Goal: Task Accomplishment & Management: Manage account settings

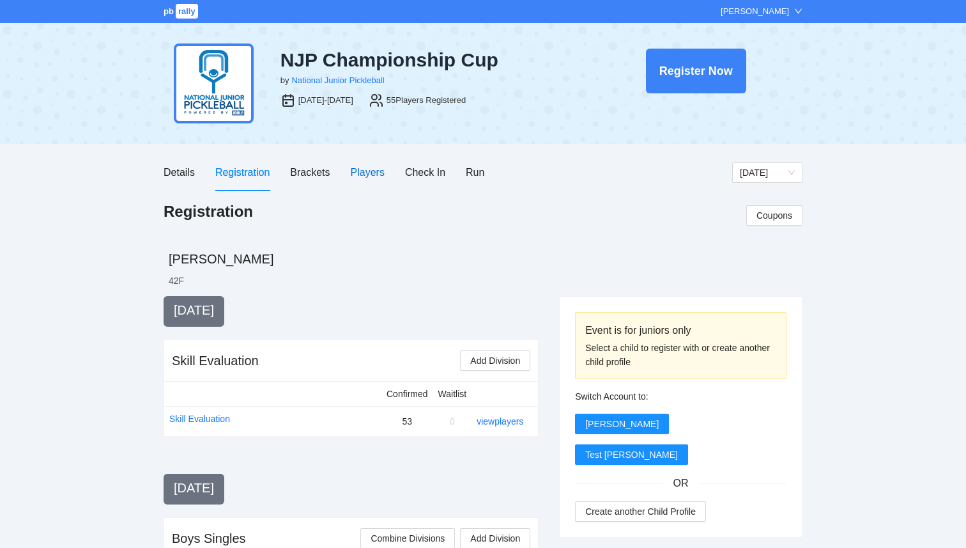
click at [378, 170] on div "Players" at bounding box center [368, 172] width 34 height 16
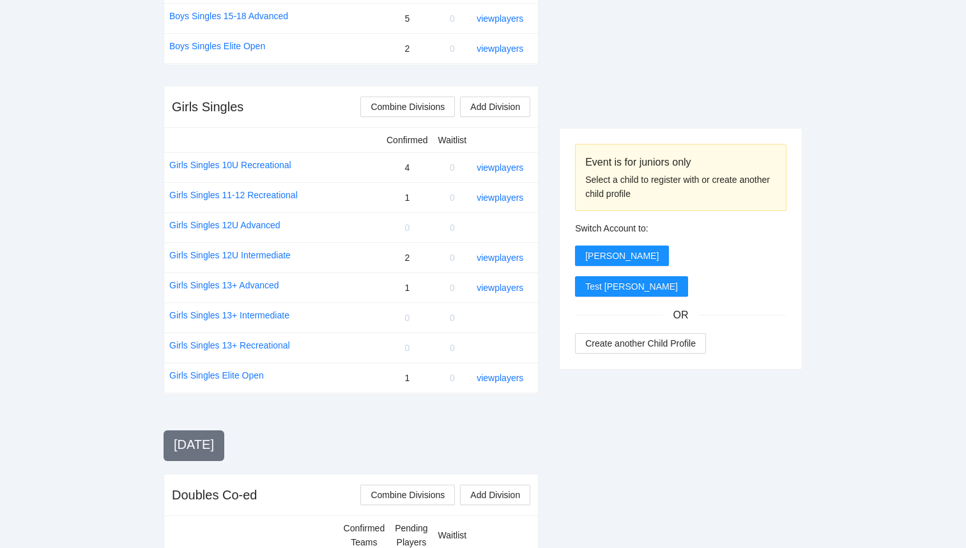
scroll to position [827, 0]
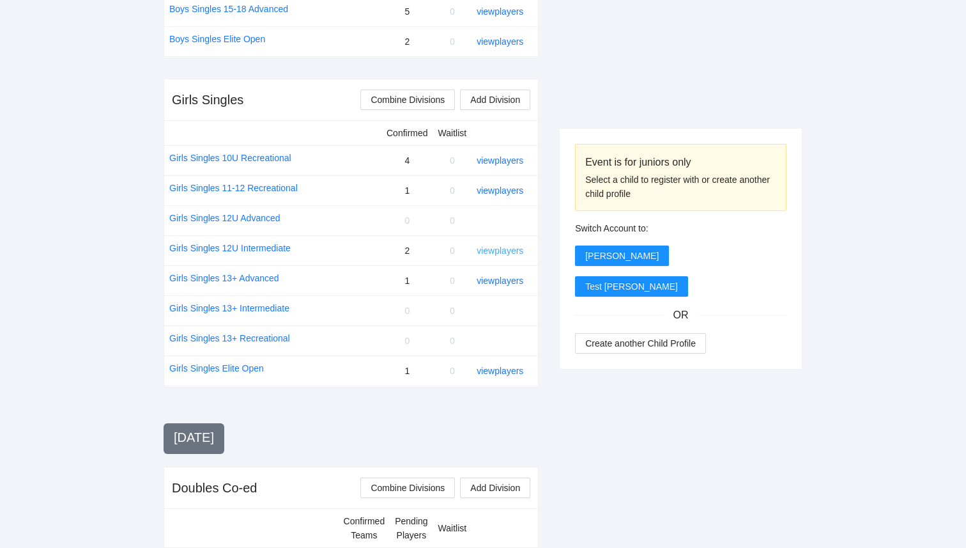
click at [502, 252] on link "view players" at bounding box center [500, 250] width 47 height 10
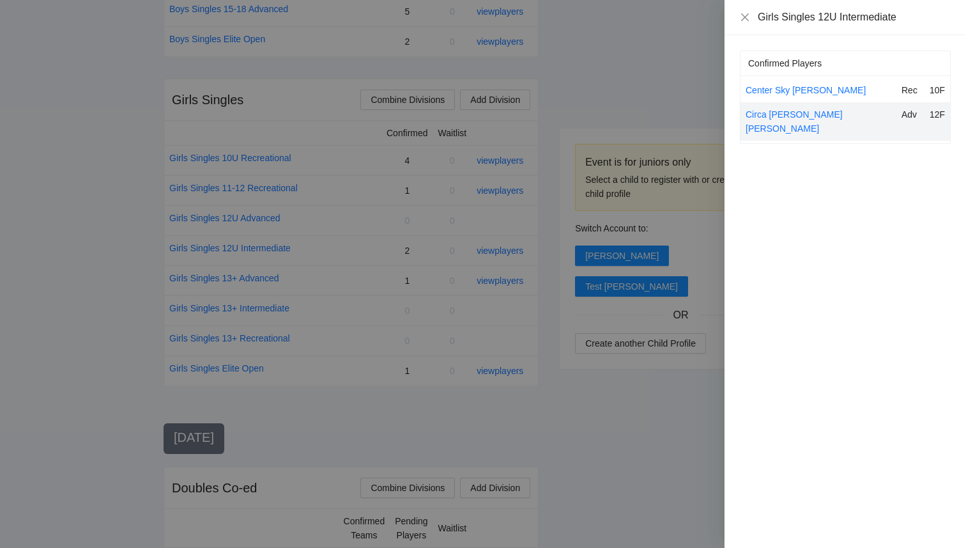
click at [553, 439] on div at bounding box center [483, 274] width 966 height 548
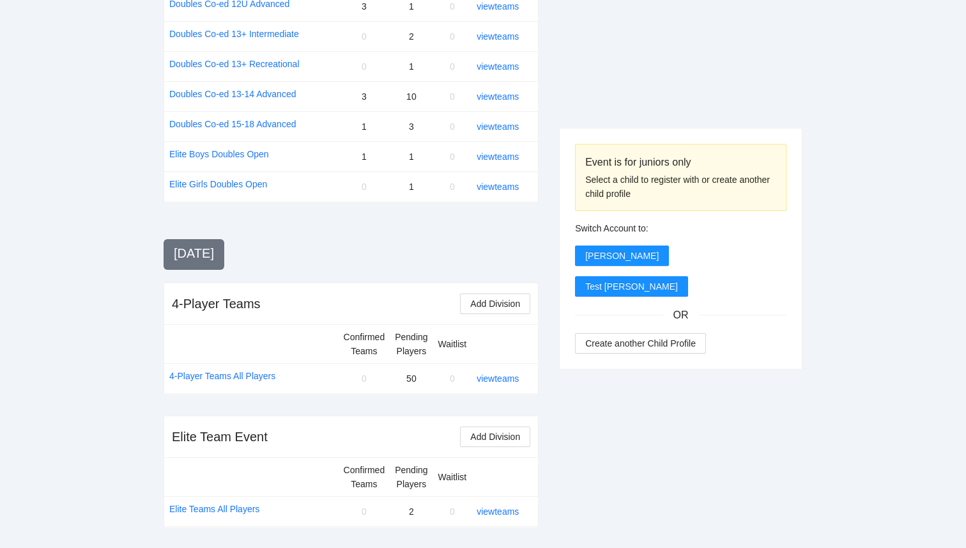
scroll to position [1503, 0]
click at [513, 512] on link "view teams" at bounding box center [498, 511] width 42 height 10
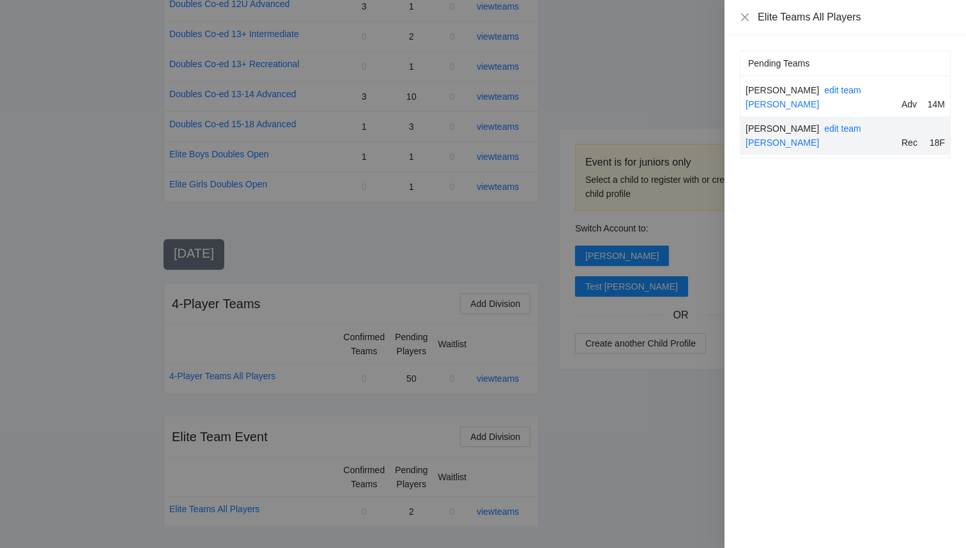
click at [653, 407] on div at bounding box center [483, 274] width 966 height 548
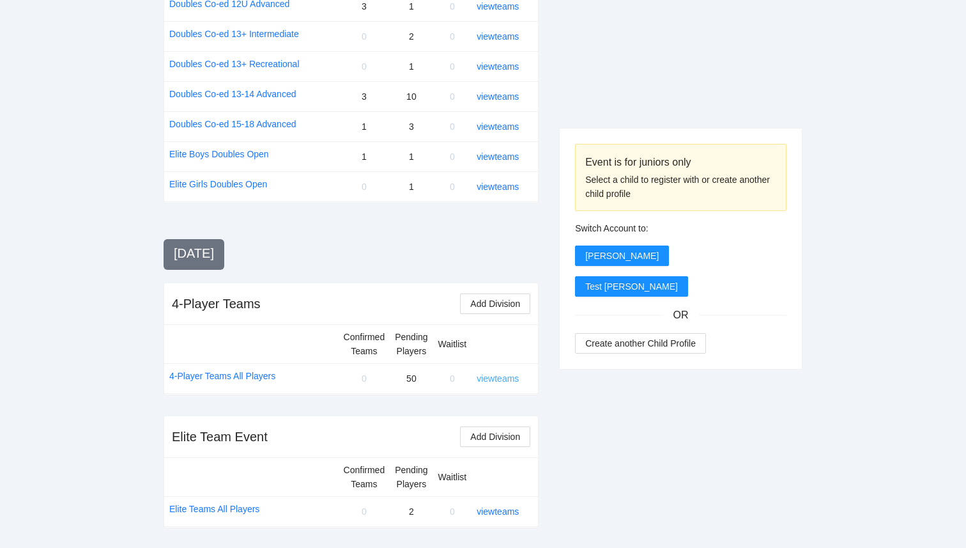
click at [511, 376] on link "view teams" at bounding box center [498, 378] width 42 height 10
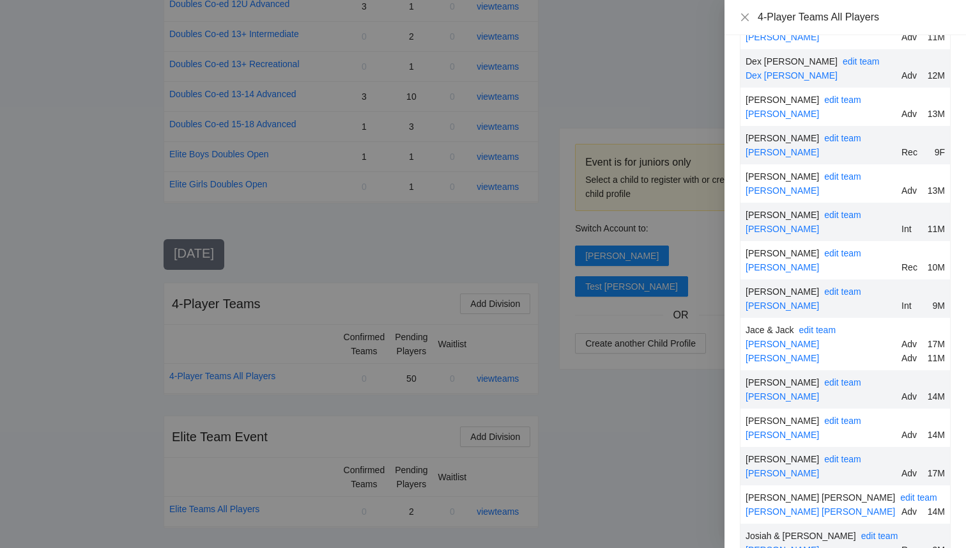
scroll to position [493, 0]
click at [825, 324] on link "edit team" at bounding box center [817, 329] width 37 height 10
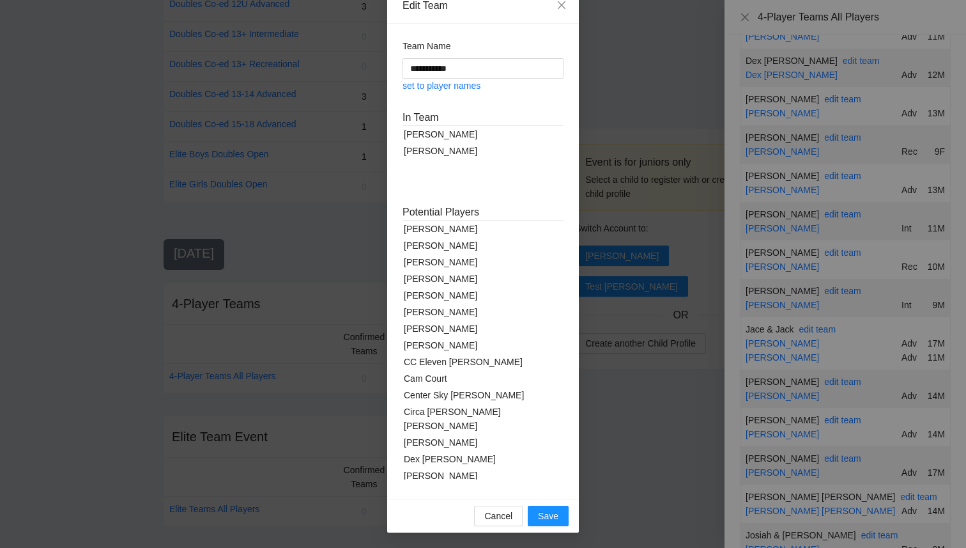
scroll to position [24, 0]
click at [563, 7] on icon "close" at bounding box center [562, 6] width 8 height 8
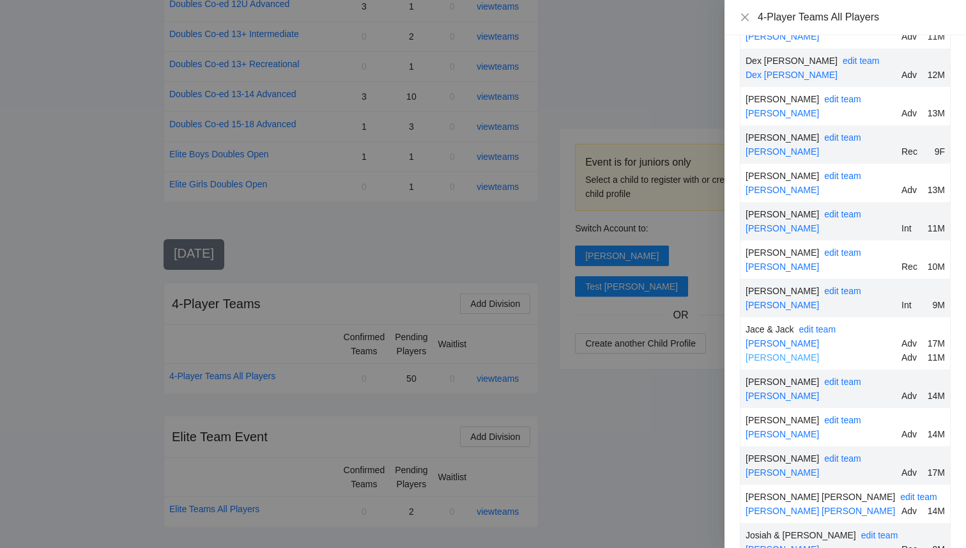
click at [762, 352] on link "[PERSON_NAME]" at bounding box center [782, 357] width 73 height 10
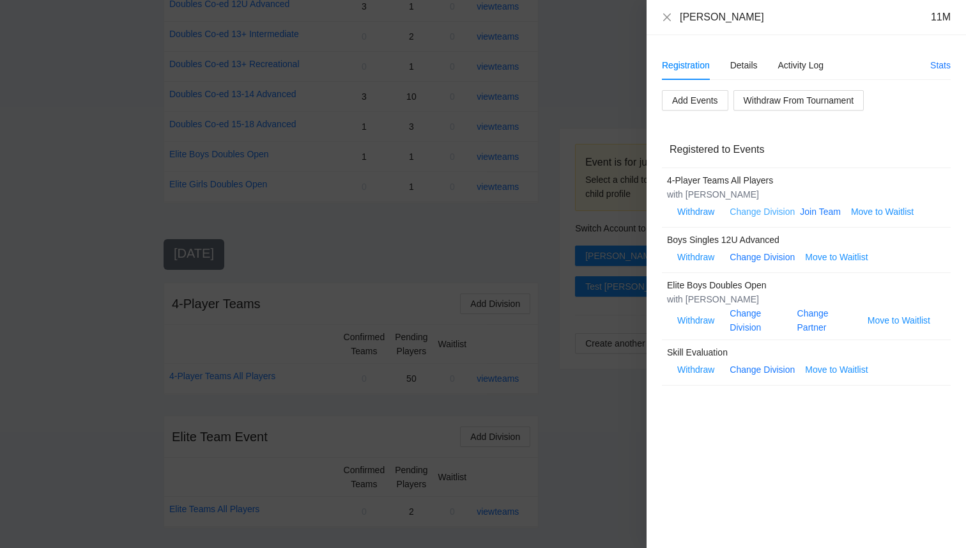
click at [770, 211] on link "Change Division" at bounding box center [762, 211] width 65 height 10
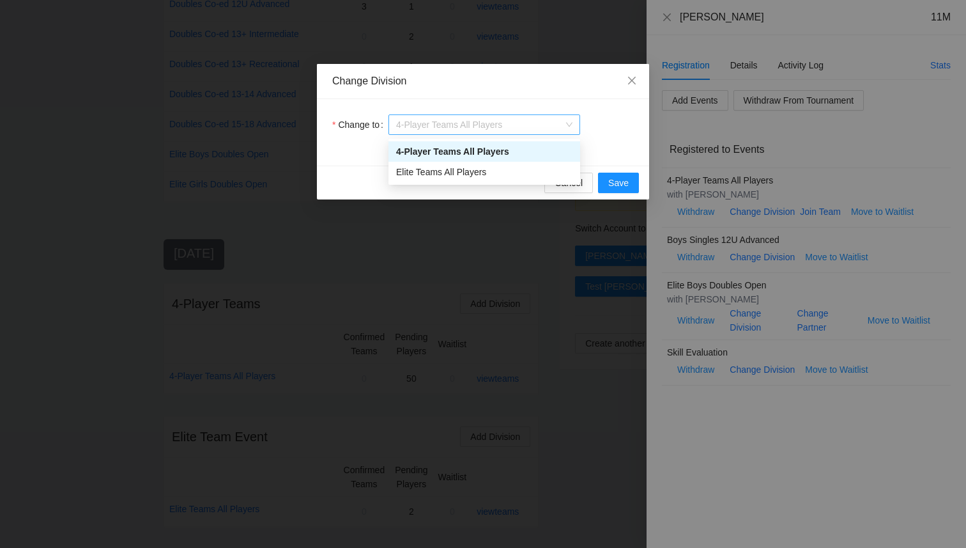
click at [557, 123] on span "4-Player Teams All Players" at bounding box center [484, 124] width 176 height 19
click at [526, 170] on div "Elite Teams All Players" at bounding box center [484, 172] width 176 height 14
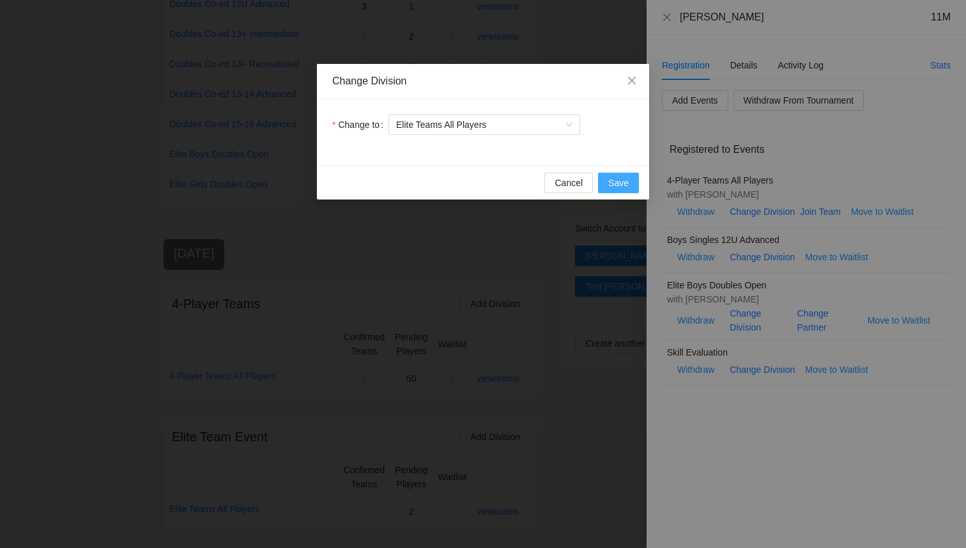
click at [622, 181] on span "Save" at bounding box center [618, 183] width 20 height 14
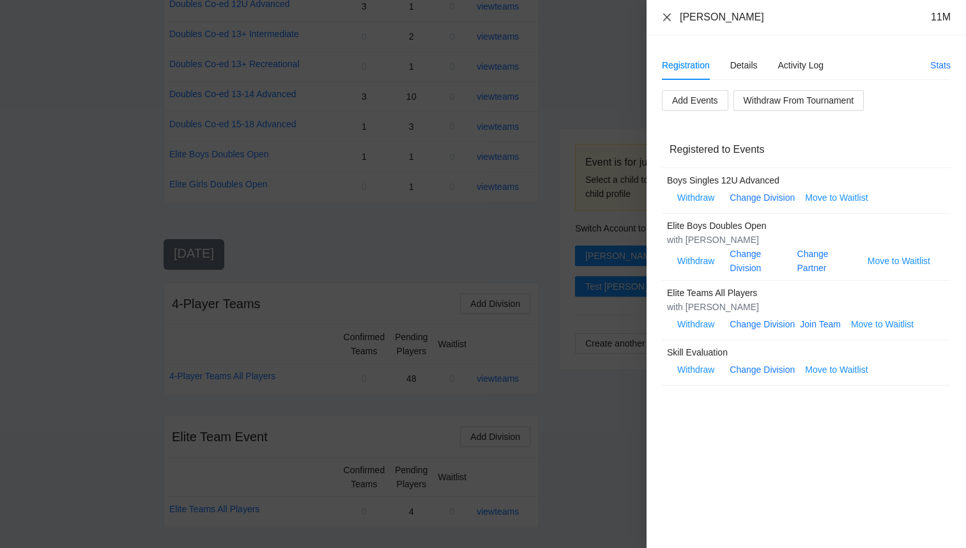
click at [666, 14] on icon "close" at bounding box center [667, 17] width 10 height 10
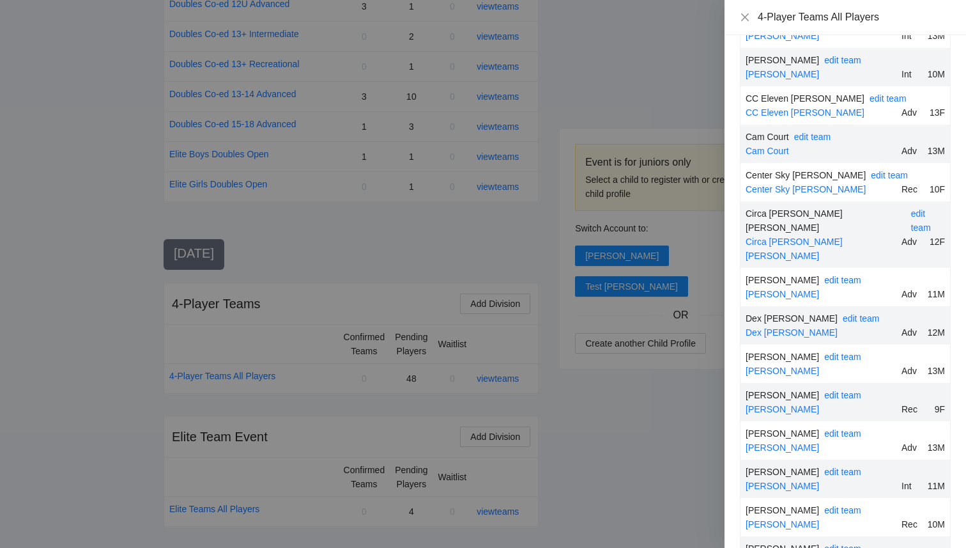
scroll to position [0, 0]
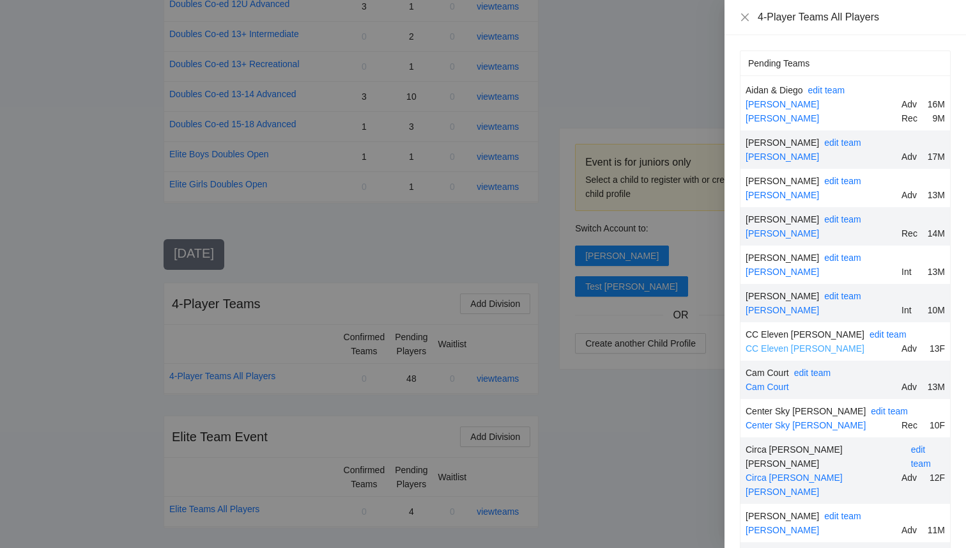
click at [790, 350] on link "CC Eleven Sacca" at bounding box center [805, 348] width 119 height 10
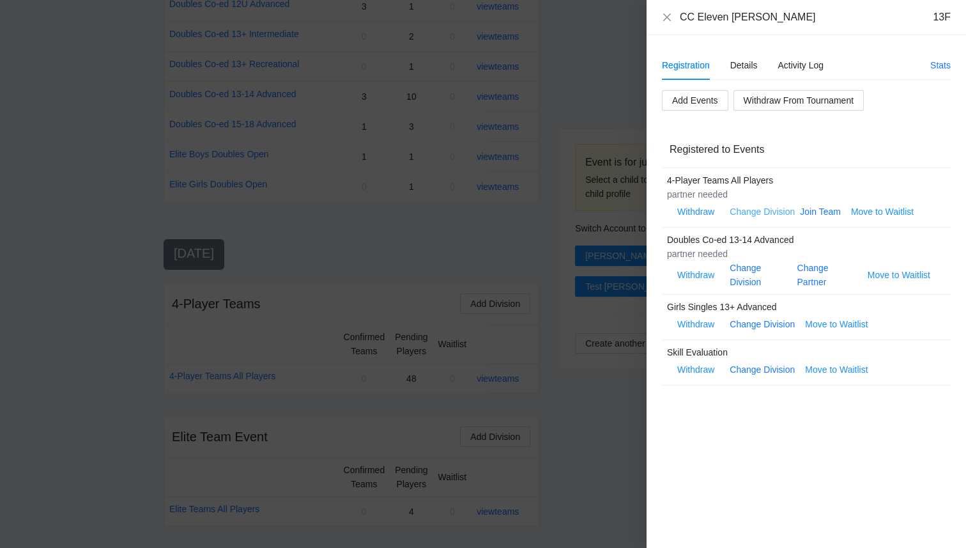
click at [769, 214] on link "Change Division" at bounding box center [762, 211] width 65 height 10
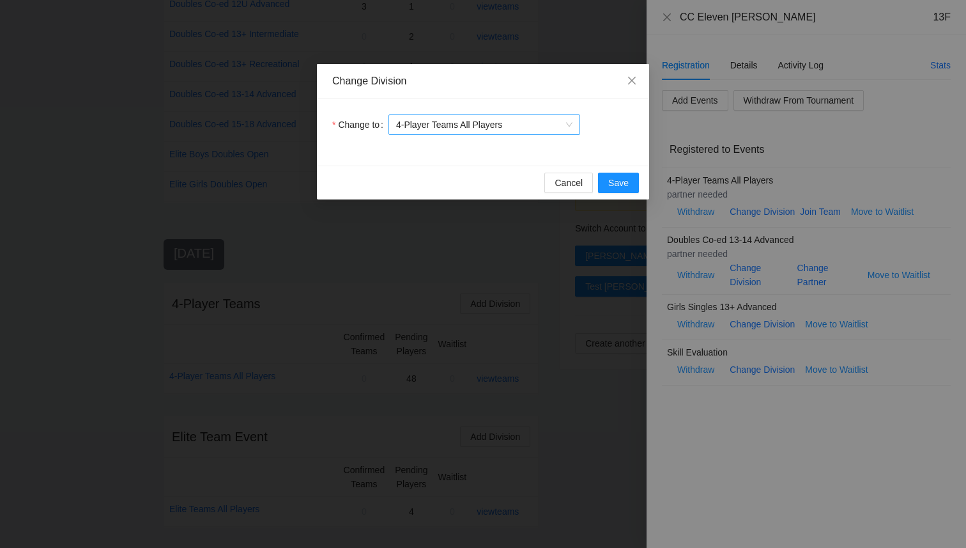
click at [515, 126] on span "4-Player Teams All Players" at bounding box center [484, 124] width 176 height 19
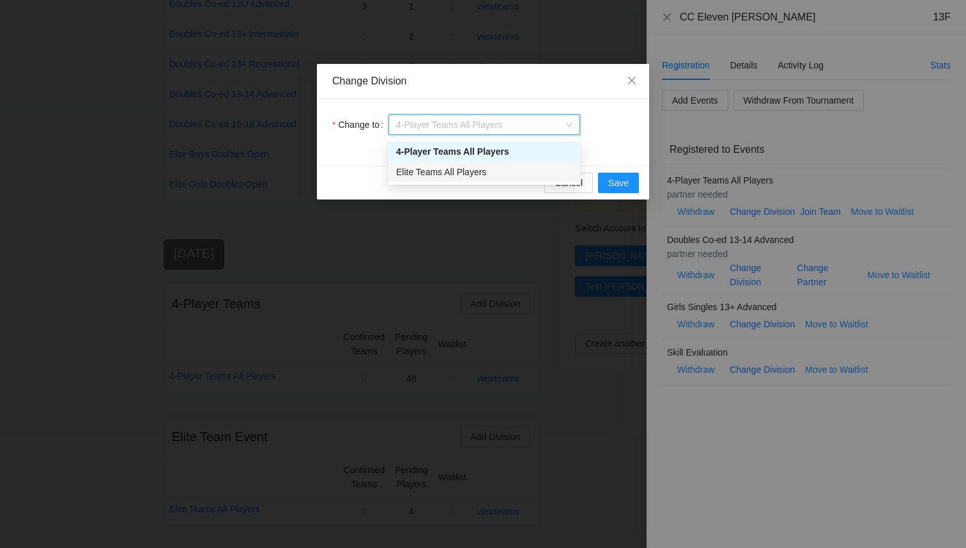
click at [486, 174] on div "Elite Teams All Players" at bounding box center [484, 172] width 176 height 14
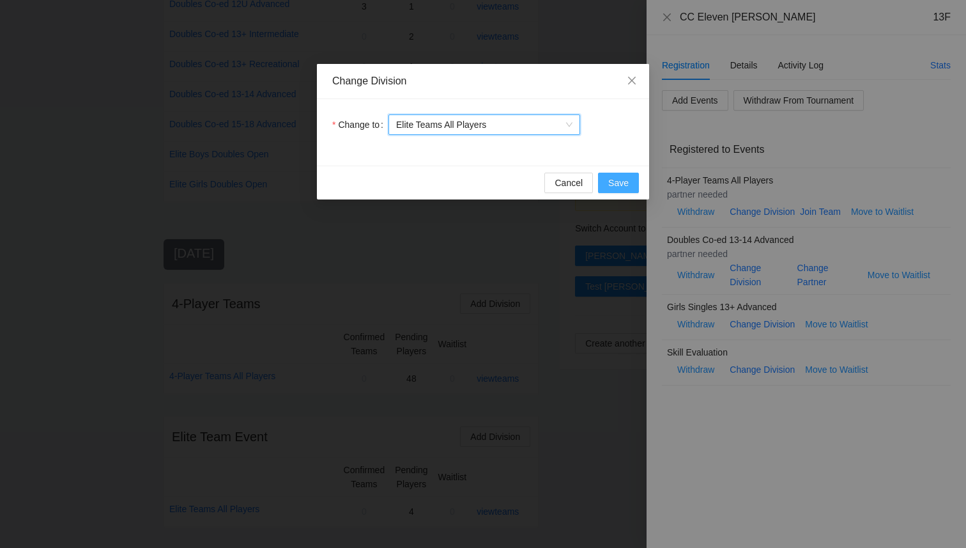
click at [608, 183] on button "Save" at bounding box center [618, 183] width 41 height 20
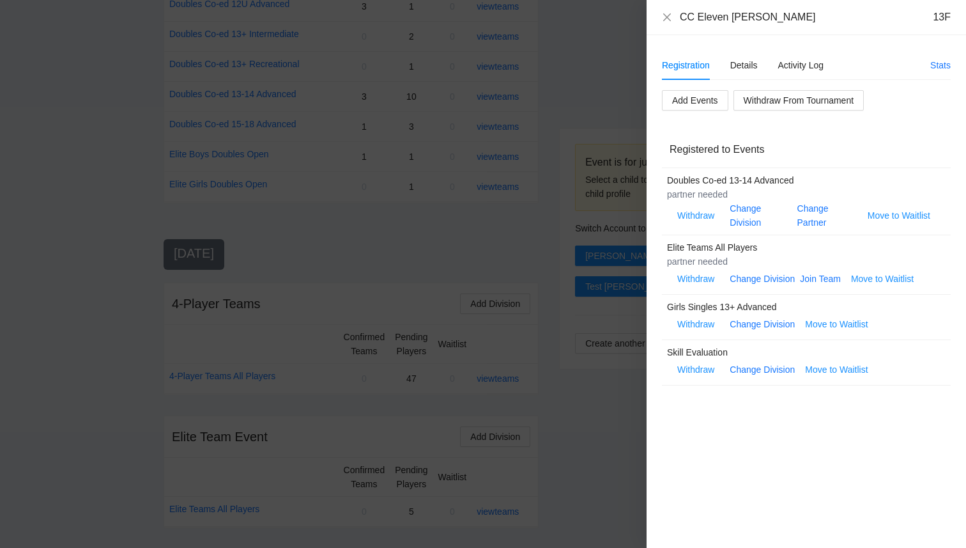
click at [799, 279] on div "Withdraw Change Division Join Team Move to Waitlist" at bounding box center [793, 278] width 252 height 20
click at [814, 279] on link "Join Team" at bounding box center [820, 278] width 41 height 10
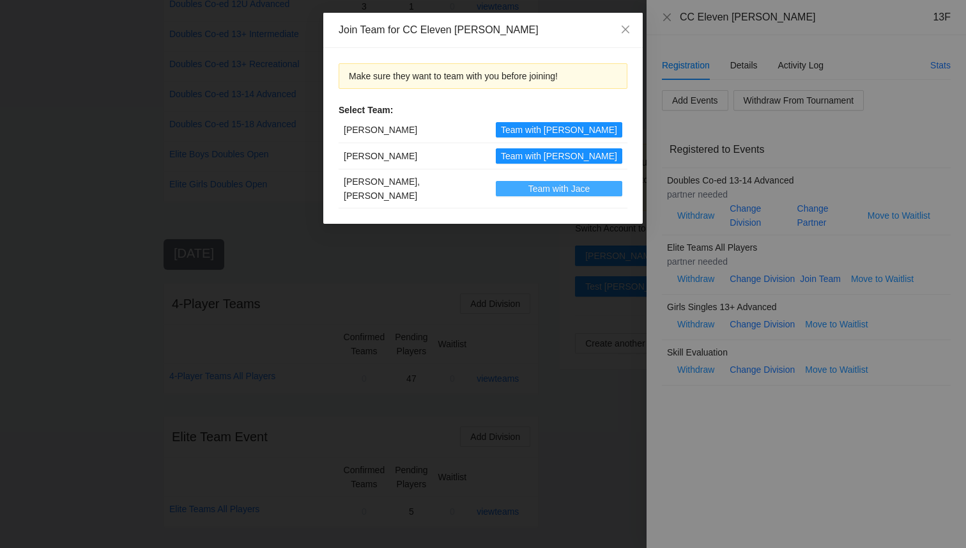
click at [542, 185] on span "Team with Jace" at bounding box center [558, 188] width 61 height 14
click at [624, 29] on icon "close" at bounding box center [626, 30] width 8 height 8
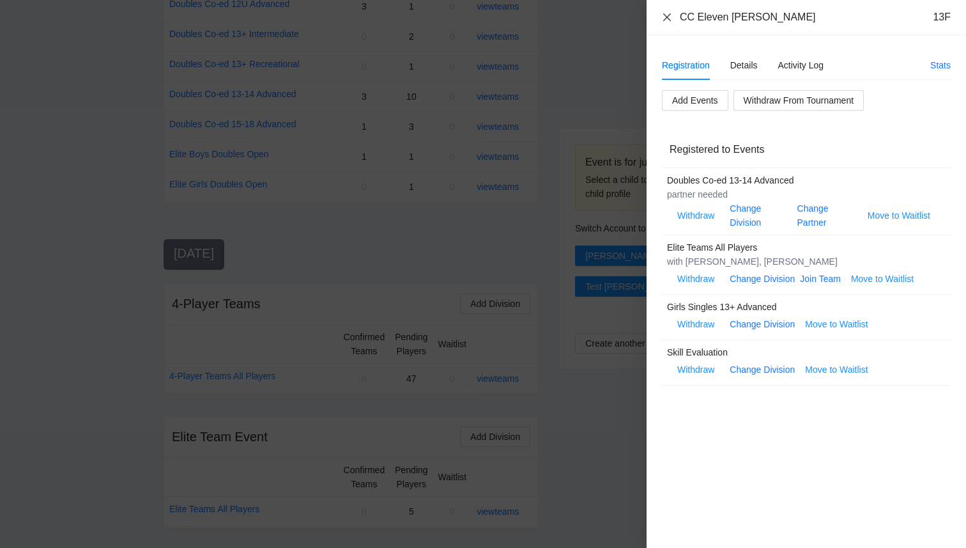
click at [669, 19] on icon "close" at bounding box center [667, 17] width 8 height 8
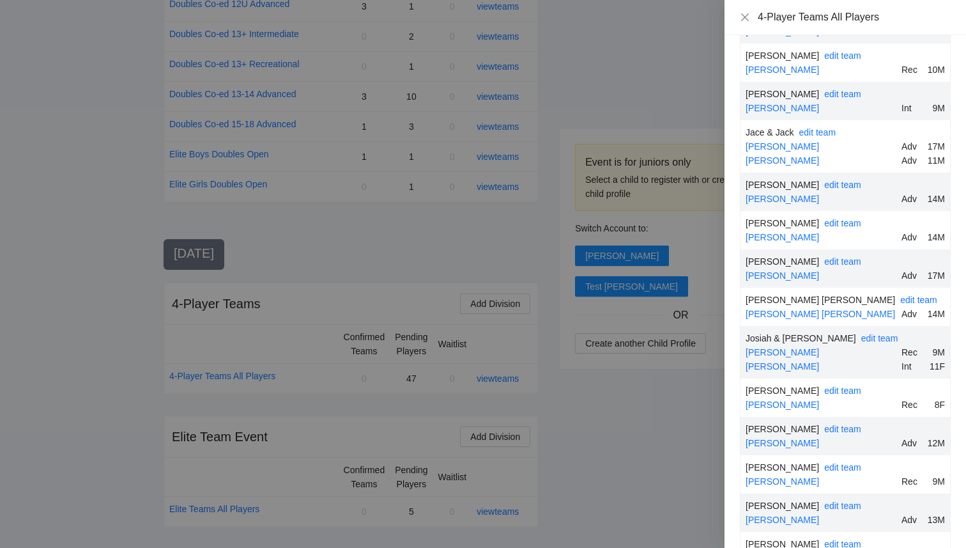
scroll to position [698, 0]
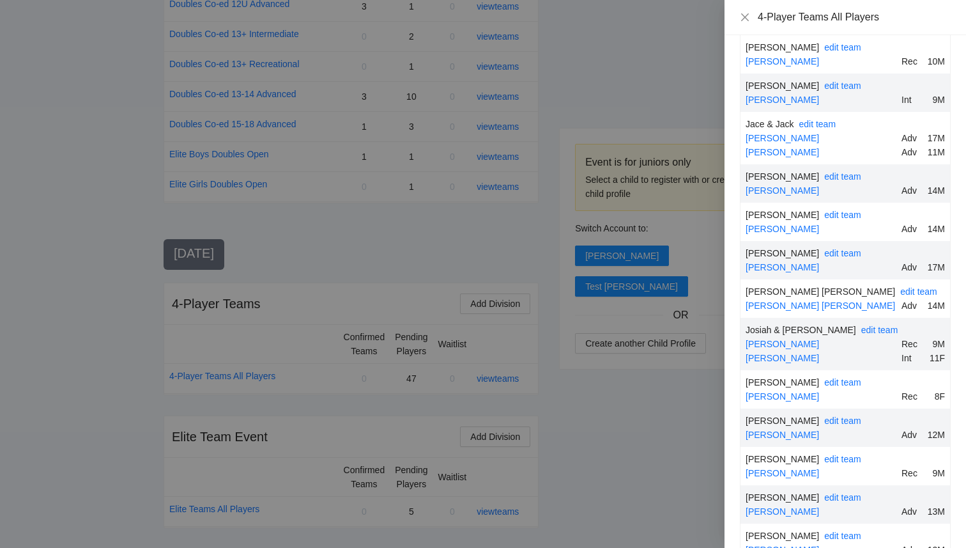
click at [629, 465] on div at bounding box center [483, 274] width 966 height 548
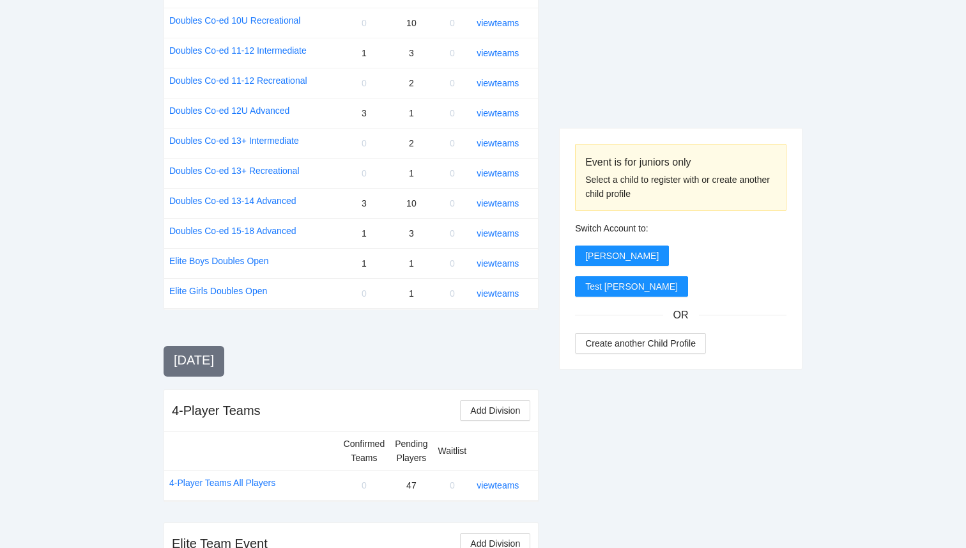
scroll to position [1503, 0]
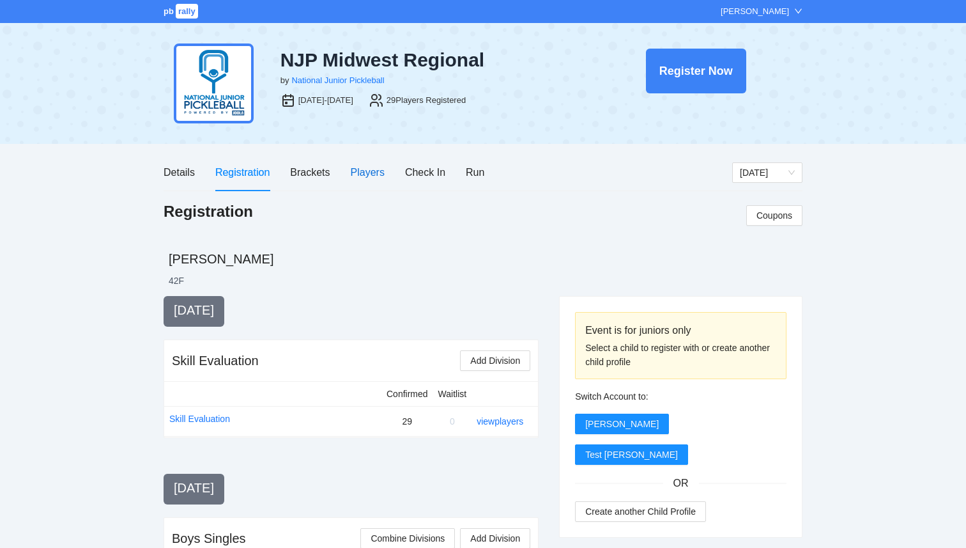
click at [359, 171] on div "Players" at bounding box center [368, 172] width 34 height 16
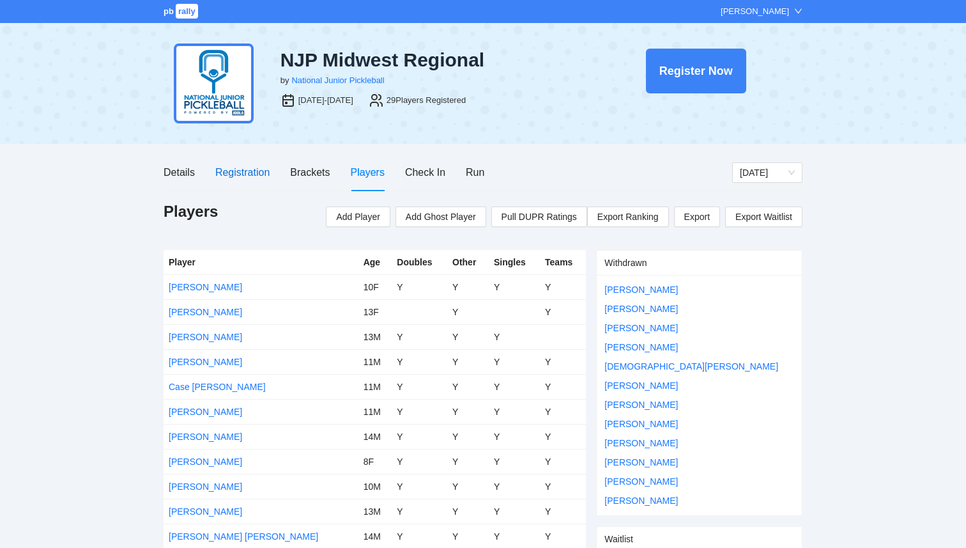
click at [250, 173] on div "Registration" at bounding box center [242, 172] width 54 height 16
